Goal: Subscribe to service/newsletter

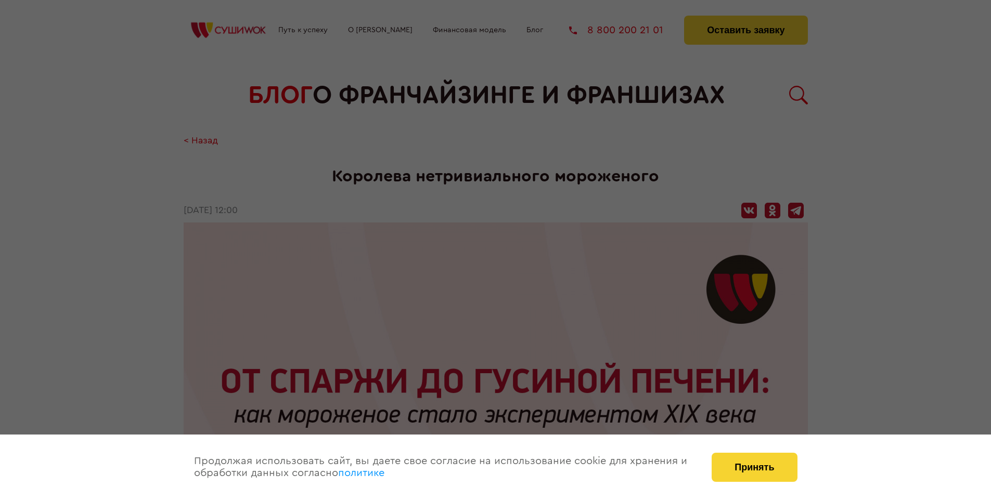
scroll to position [1260, 0]
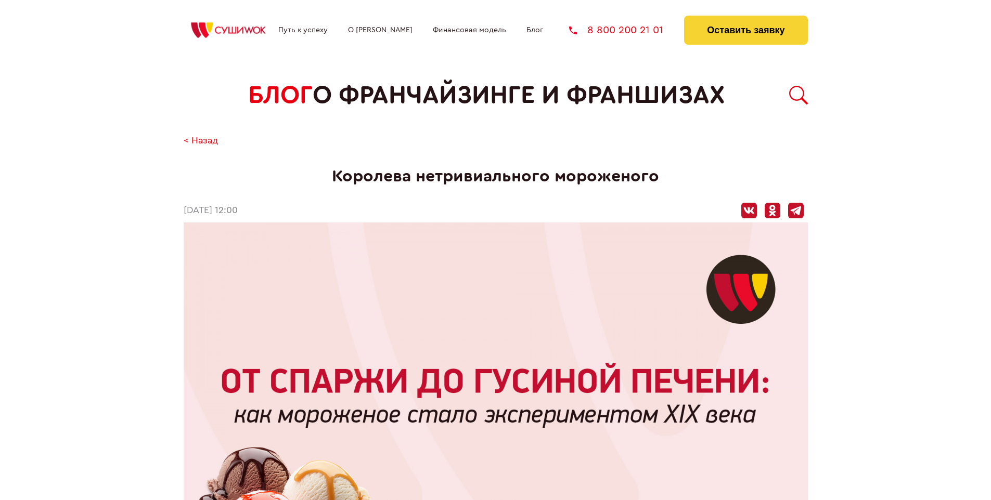
scroll to position [1260, 0]
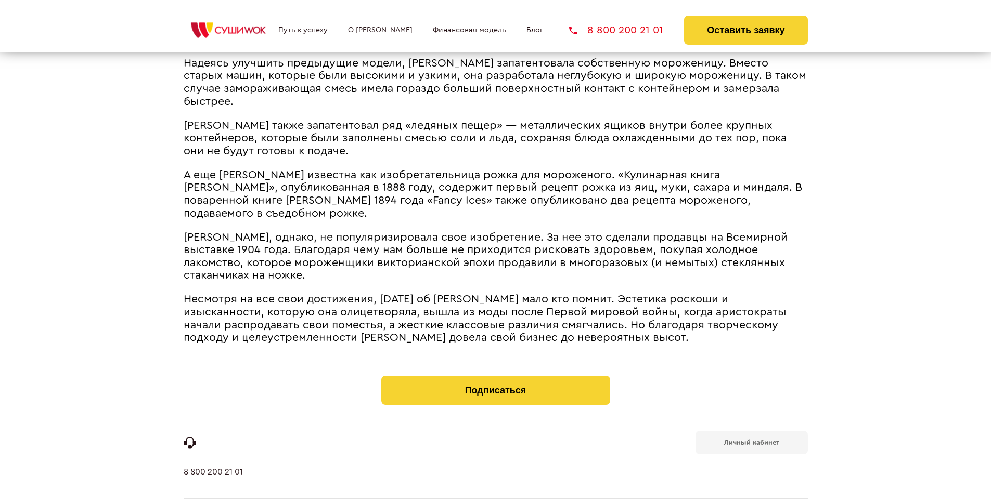
click at [751, 439] on b "Личный кабинет" at bounding box center [751, 442] width 55 height 7
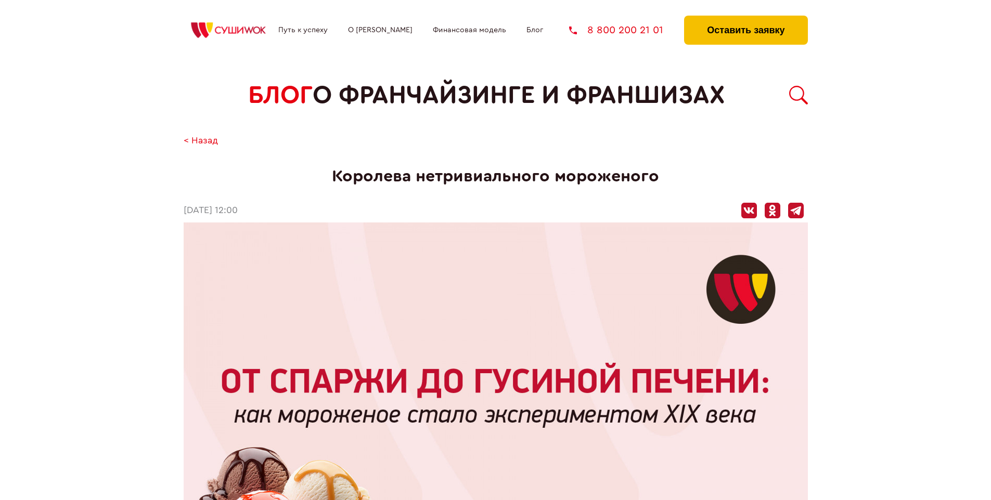
click at [745, 18] on button "Оставить заявку" at bounding box center [745, 30] width 123 height 29
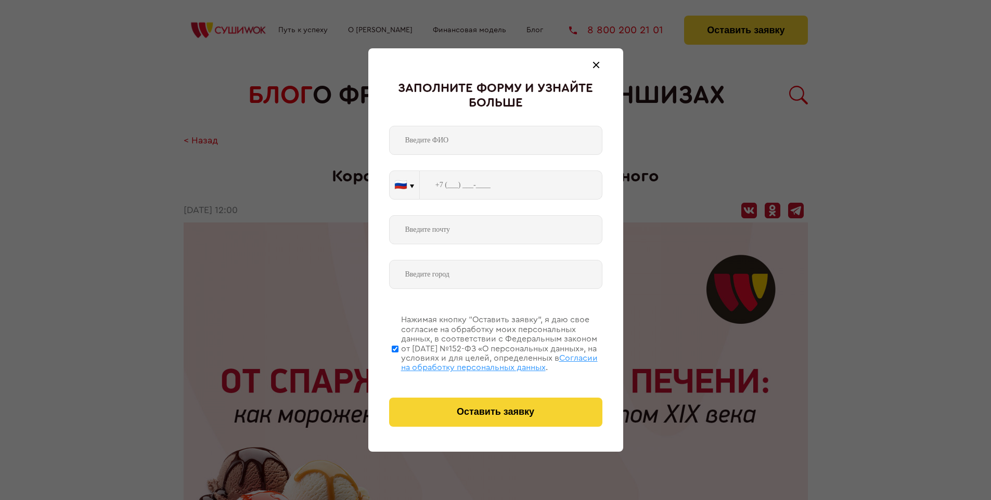
click at [482, 361] on span "Согласии на обработку персональных данных" at bounding box center [499, 363] width 197 height 18
click at [398, 361] on input "Нажимая кнопку “Оставить заявку”, я даю свое согласие на обработку моих персона…" at bounding box center [395, 348] width 7 height 83
checkbox input "false"
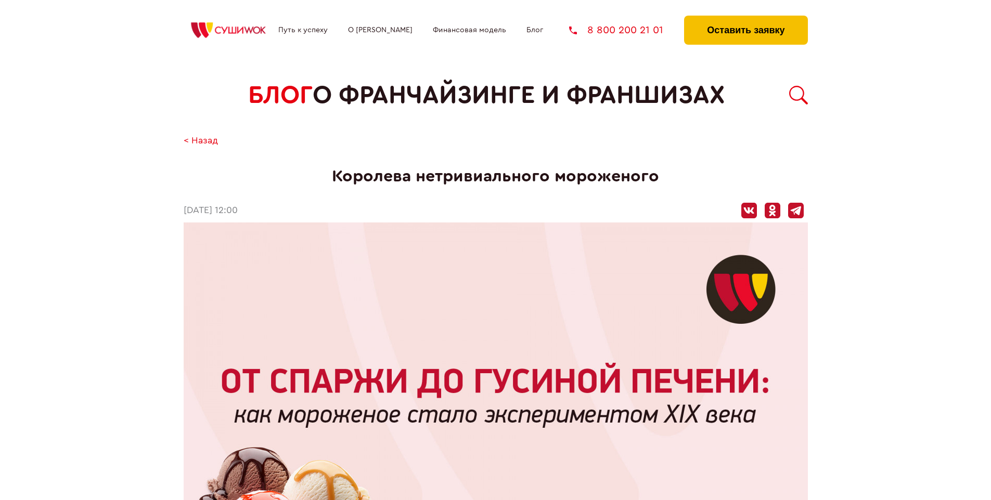
click at [745, 18] on button "Оставить заявку" at bounding box center [745, 30] width 123 height 29
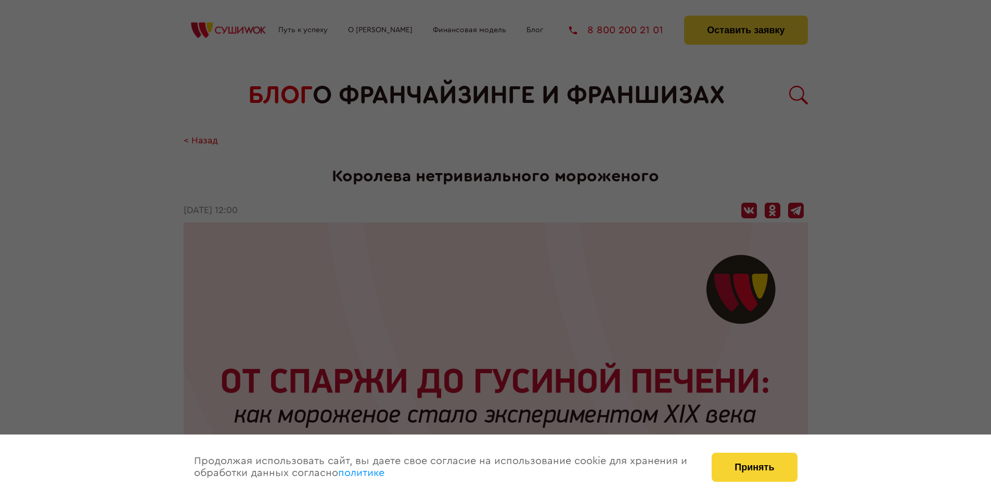
scroll to position [1260, 0]
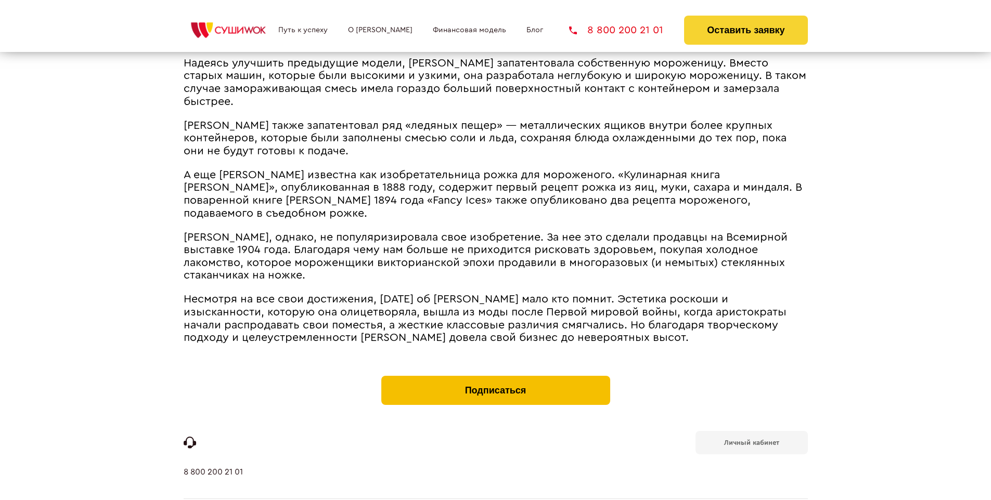
click at [495, 376] on button "Подписаться" at bounding box center [495, 390] width 229 height 29
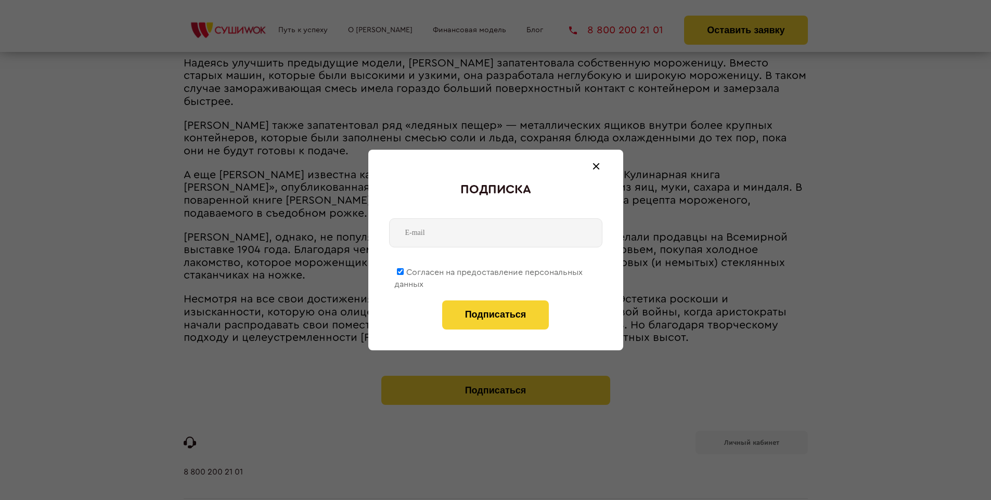
click at [489, 270] on span "Согласен на предоставление персональных данных" at bounding box center [488, 278] width 188 height 20
click at [404, 270] on input "Согласен на предоставление персональных данных" at bounding box center [400, 271] width 7 height 7
checkbox input "false"
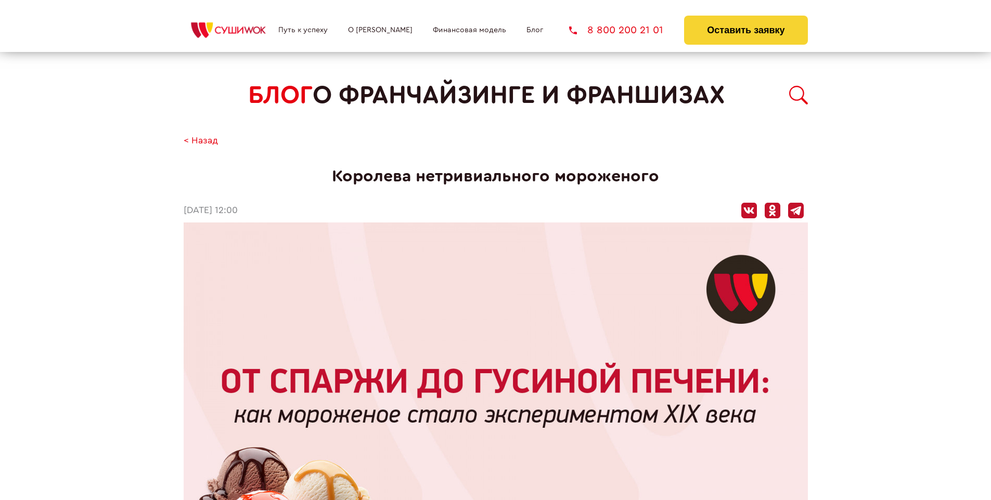
scroll to position [1260, 0]
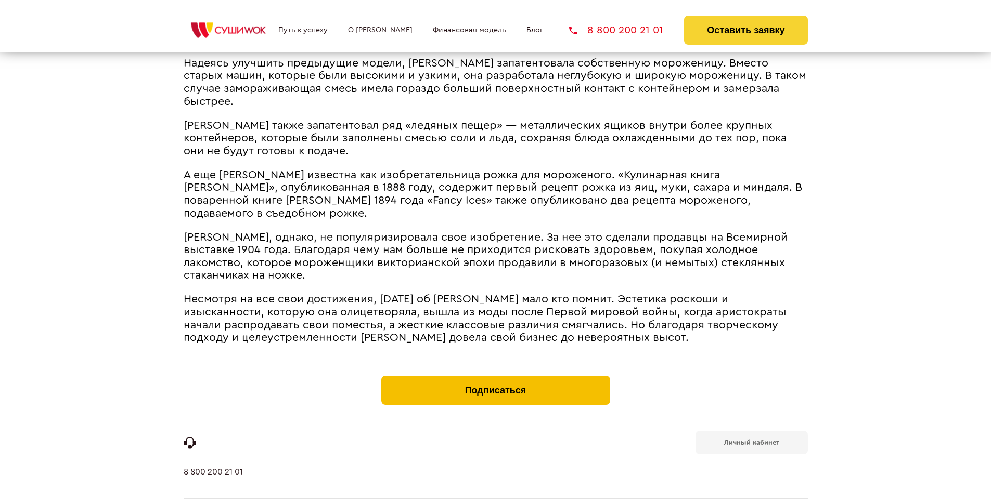
click at [495, 376] on button "Подписаться" at bounding box center [495, 390] width 229 height 29
